Goal: Learn about a topic: Learn about a topic

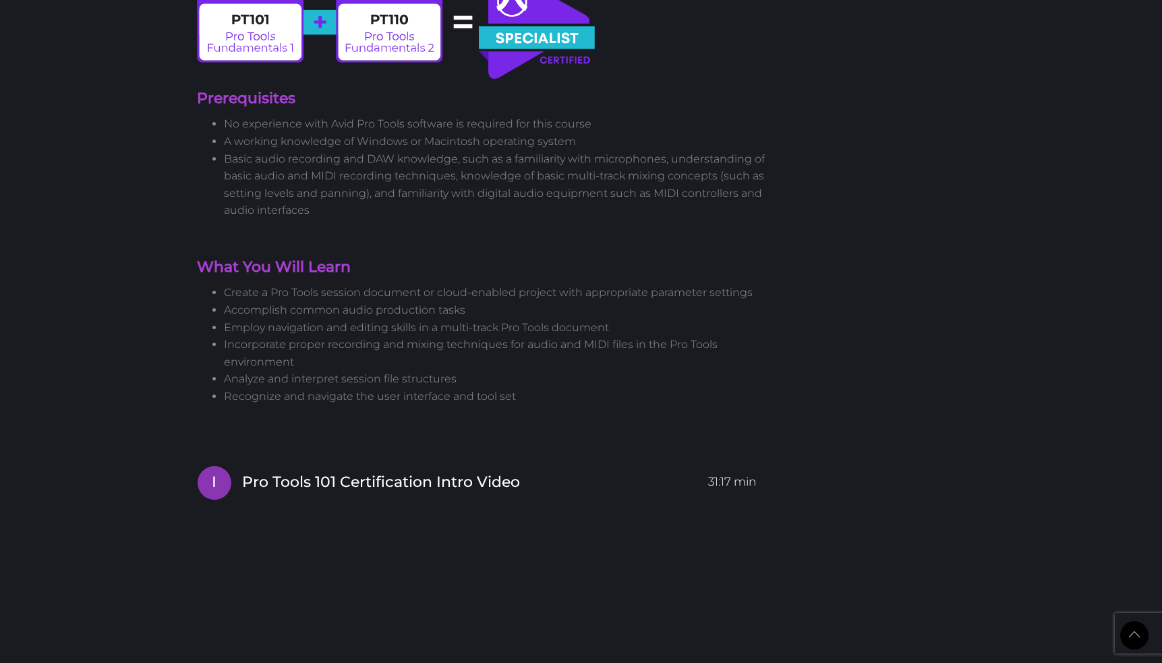
scroll to position [1032, 0]
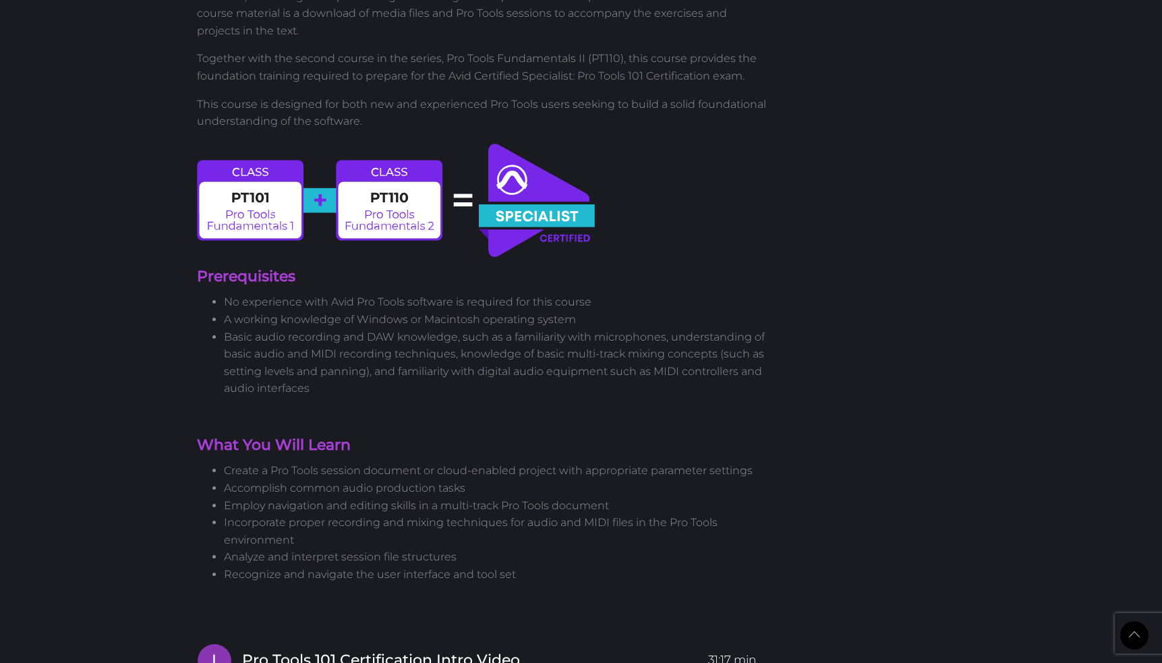
click at [522, 225] on img at bounding box center [397, 200] width 400 height 119
drag, startPoint x: 522, startPoint y: 225, endPoint x: 740, endPoint y: 1, distance: 312.5
click at [0, 0] on body "Back to Top Toggle navigation HOME COURSES INSTRUCTOR REGISTER SUPPORT No one l…" at bounding box center [581, 655] width 1162 height 3374
click at [517, 206] on img at bounding box center [397, 200] width 400 height 119
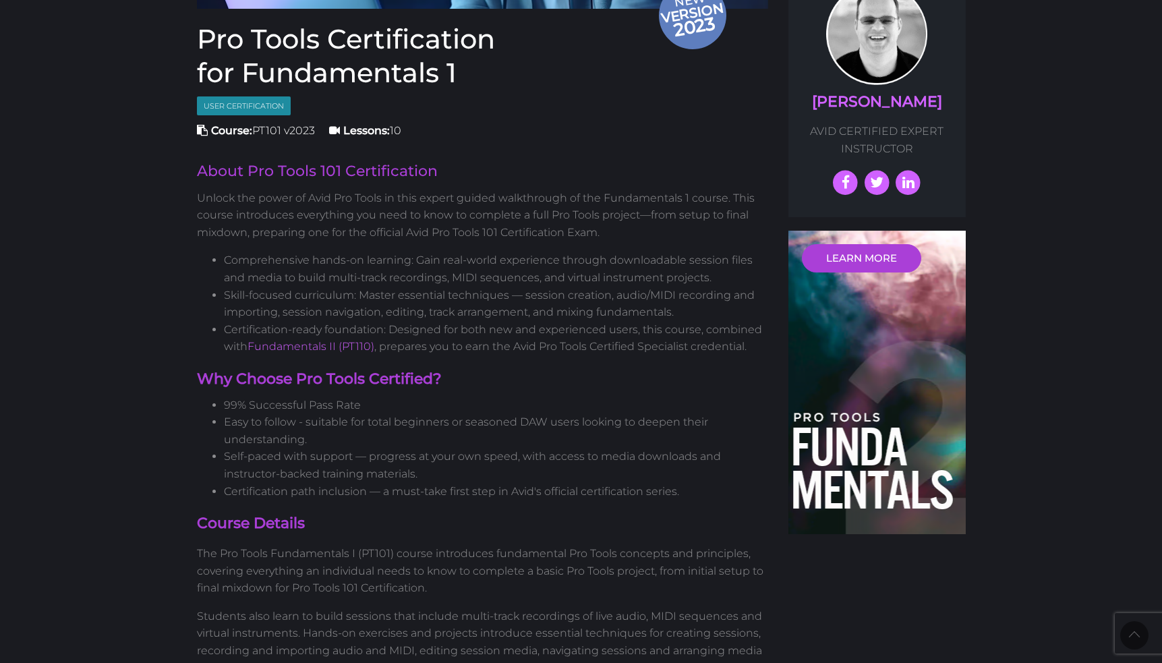
scroll to position [208, 0]
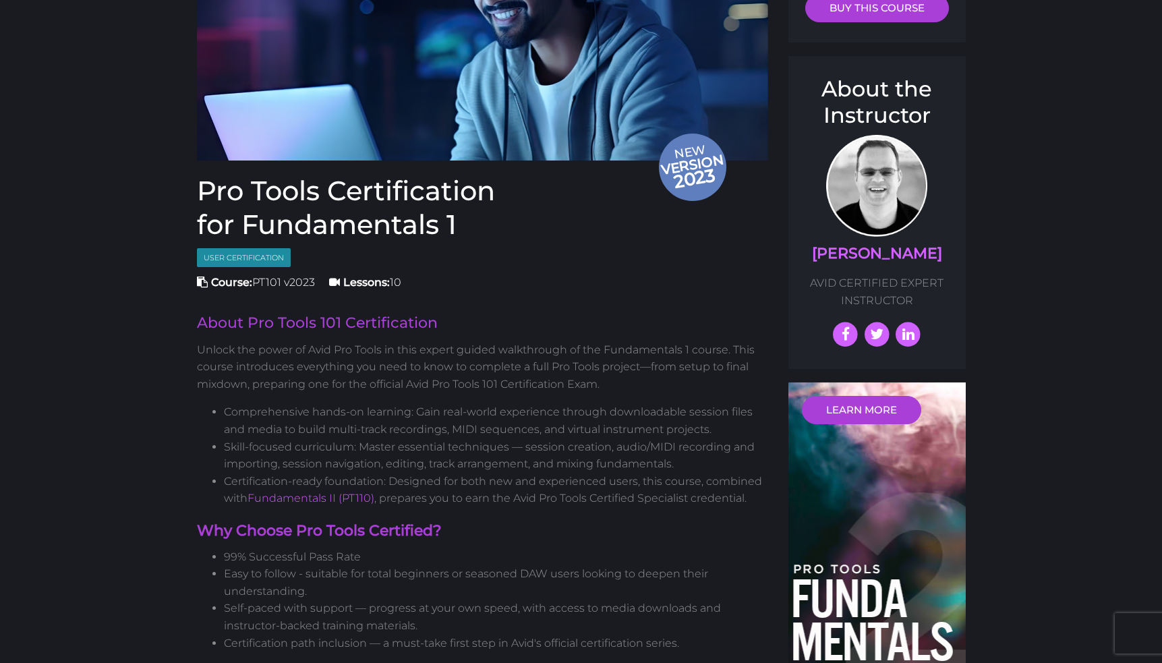
drag, startPoint x: 516, startPoint y: 212, endPoint x: 46, endPoint y: 0, distance: 515.7
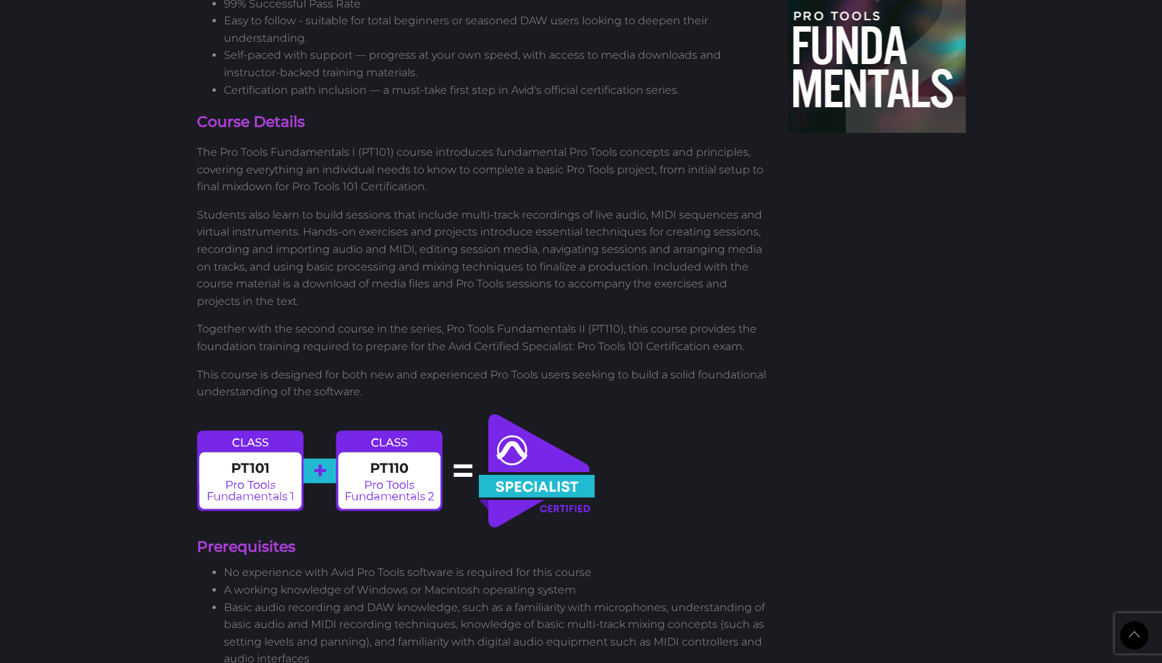
scroll to position [843, 0]
